Goal: Task Accomplishment & Management: Use online tool/utility

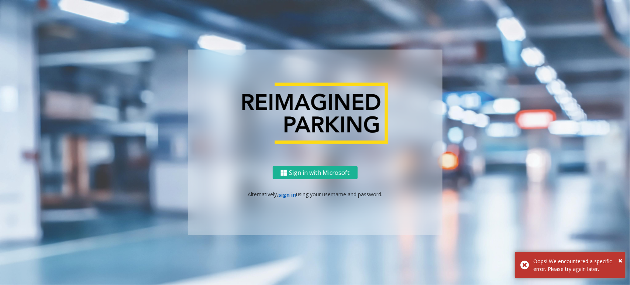
click at [285, 194] on link "sign in" at bounding box center [287, 194] width 18 height 7
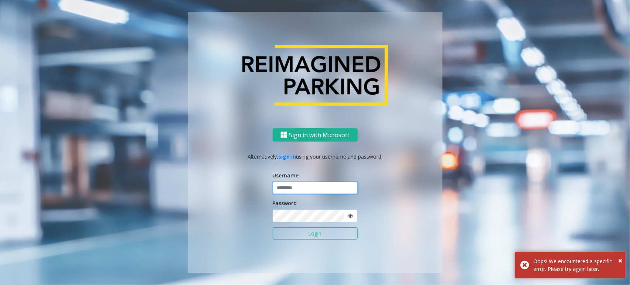
click at [303, 185] on input "text" at bounding box center [315, 188] width 85 height 13
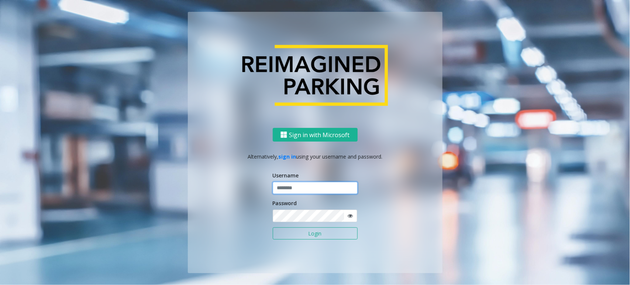
type input "*******"
click at [273, 227] on button "Login" at bounding box center [315, 233] width 85 height 13
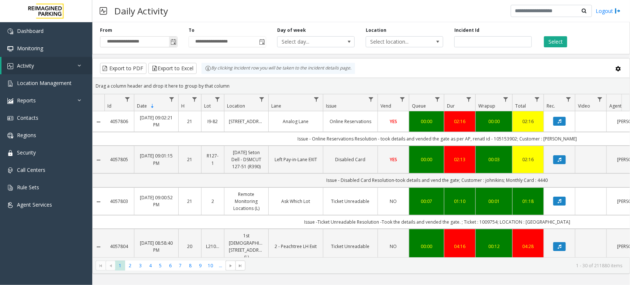
click at [170, 40] on span "Toggle popup" at bounding box center [173, 42] width 8 height 12
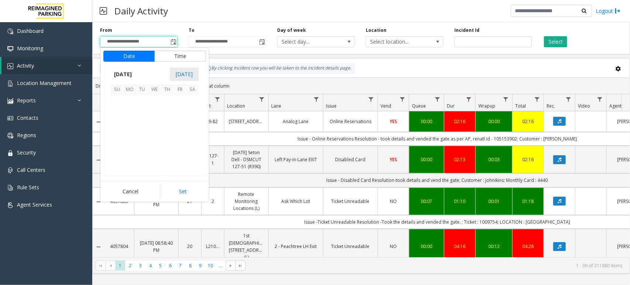
scroll to position [132405, 0]
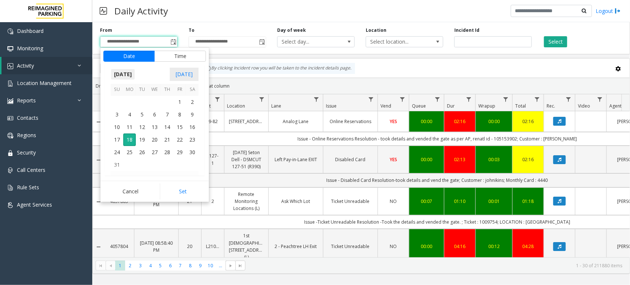
click at [130, 69] on span "[DATE]" at bounding box center [123, 74] width 24 height 11
click at [132, 73] on kendo-calendar-header "2025 [DATE]" at bounding box center [155, 74] width 100 height 19
click at [119, 89] on span "Jan" at bounding box center [120, 91] width 18 height 18
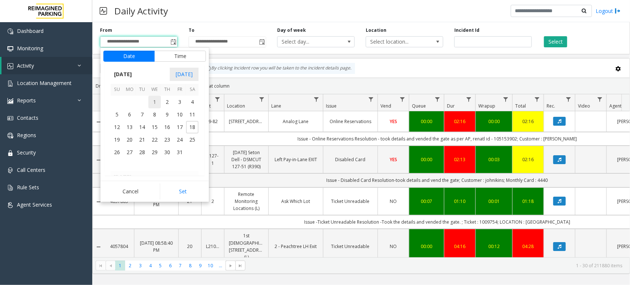
click at [153, 99] on span "1" at bounding box center [154, 102] width 13 height 13
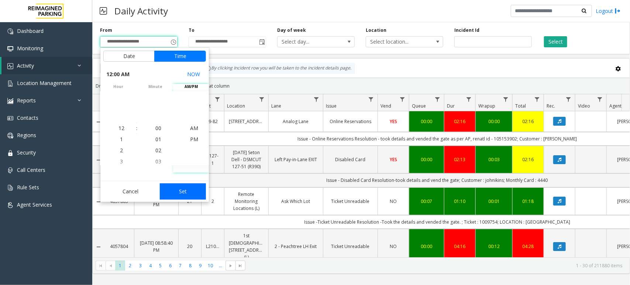
click at [183, 192] on button "Set" at bounding box center [183, 191] width 47 height 16
type input "**********"
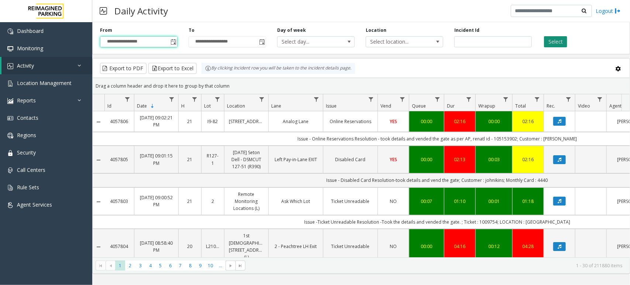
click at [465, 41] on button "Select" at bounding box center [555, 41] width 23 height 11
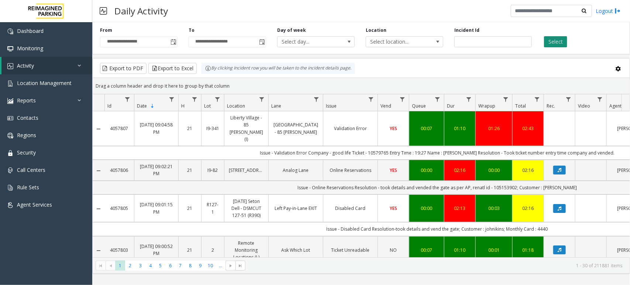
click at [465, 39] on button "Select" at bounding box center [555, 41] width 23 height 11
click at [180, 68] on button "Export to Excel" at bounding box center [172, 68] width 48 height 11
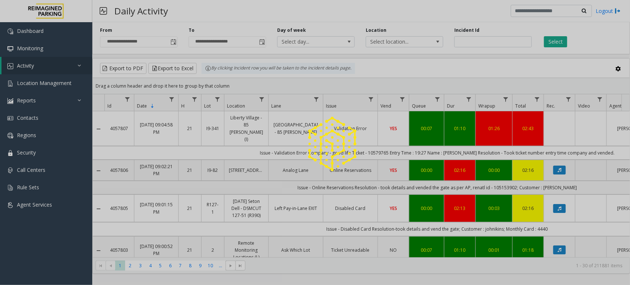
click at [398, 72] on div "Export to PDF Export to Excel By clicking Incident row you will be taken to the…" at bounding box center [361, 68] width 525 height 11
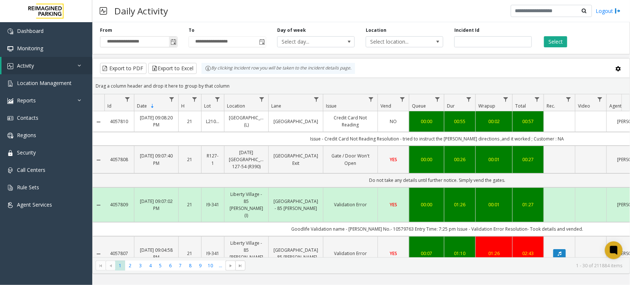
click at [173, 39] on span "Toggle popup" at bounding box center [174, 42] width 6 height 6
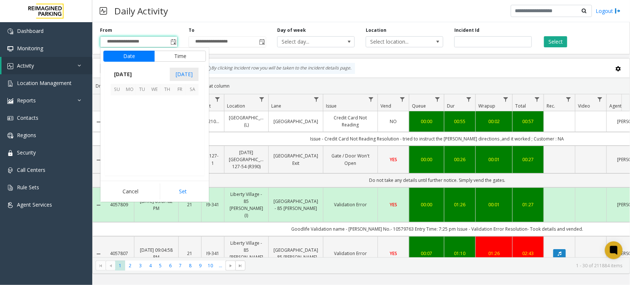
scroll to position [132405, 0]
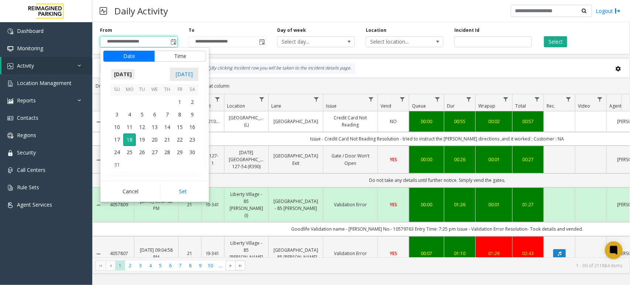
click at [130, 77] on span "[DATE]" at bounding box center [123, 74] width 24 height 11
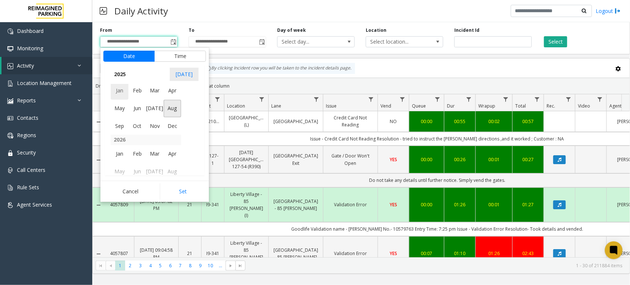
click at [118, 94] on span "Jan" at bounding box center [120, 91] width 18 height 18
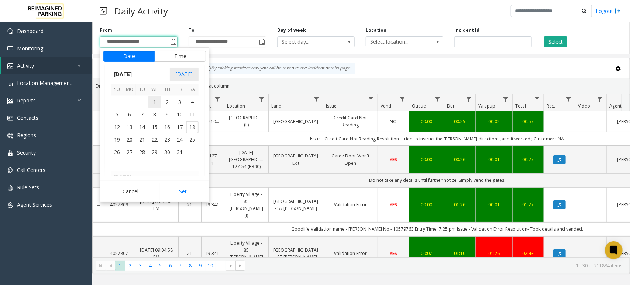
click at [157, 102] on span "1" at bounding box center [154, 102] width 13 height 13
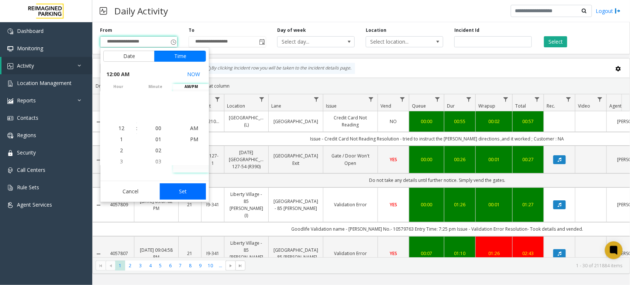
click at [188, 190] on button "Set" at bounding box center [183, 191] width 47 height 16
type input "**********"
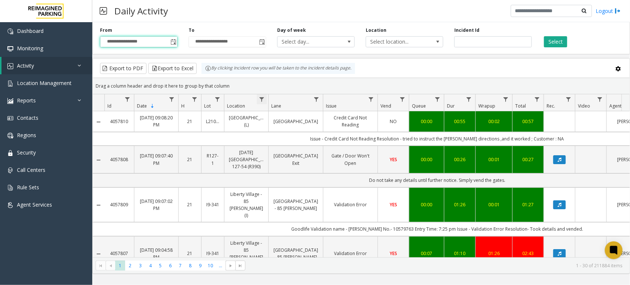
click at [263, 99] on span "Data table" at bounding box center [262, 99] width 6 height 6
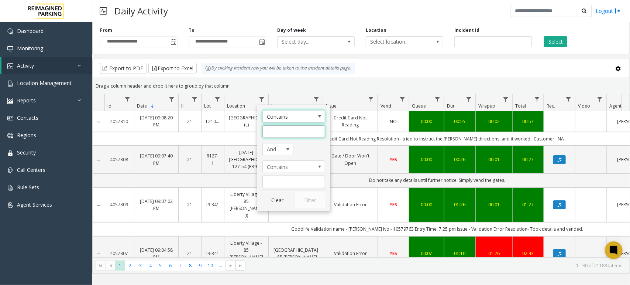
click at [288, 132] on input "Location Filter" at bounding box center [294, 131] width 63 height 13
type input "********"
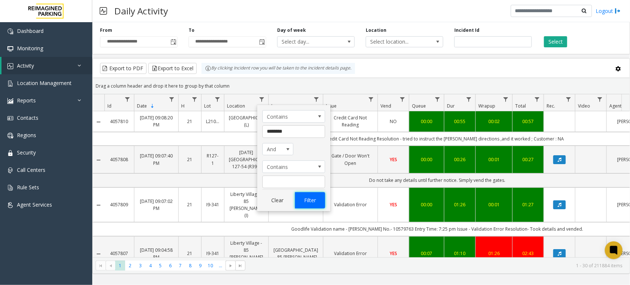
click at [312, 198] on button "Filter" at bounding box center [310, 200] width 30 height 16
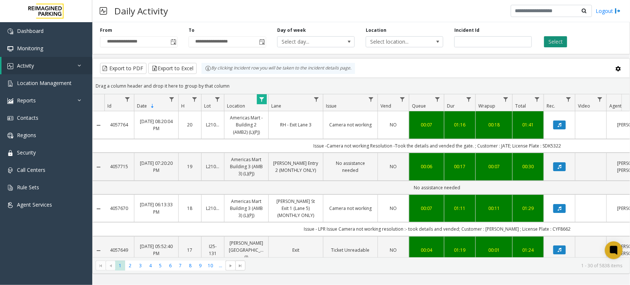
click at [558, 42] on button "Select" at bounding box center [555, 41] width 23 height 11
click at [180, 67] on button "Export to Excel" at bounding box center [172, 68] width 48 height 11
click at [424, 13] on div "Daily Activity Logout" at bounding box center [361, 11] width 538 height 22
